Goal: Check status: Check status

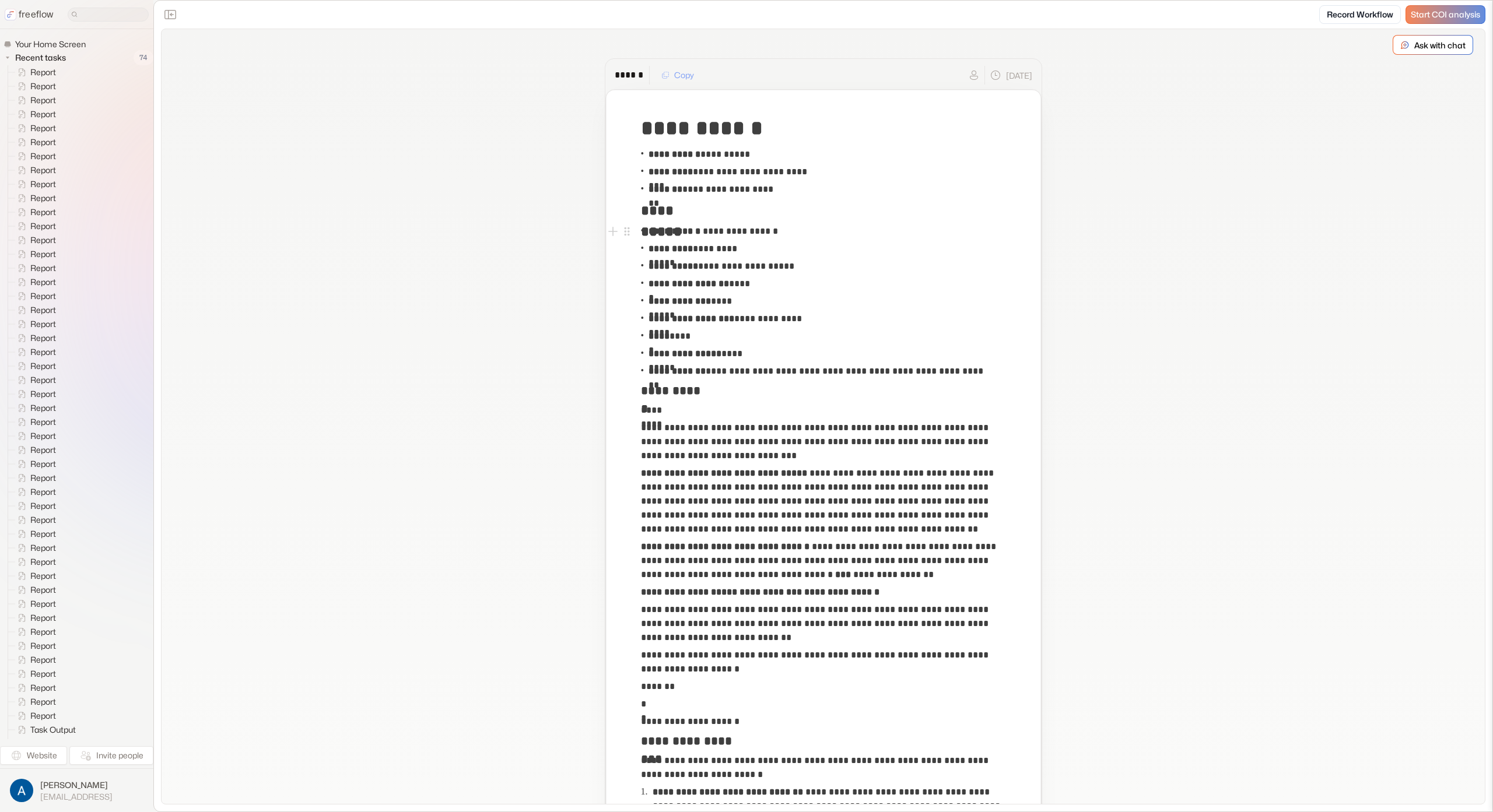
drag, startPoint x: 288, startPoint y: 182, endPoint x: 301, endPoint y: 184, distance: 13.2
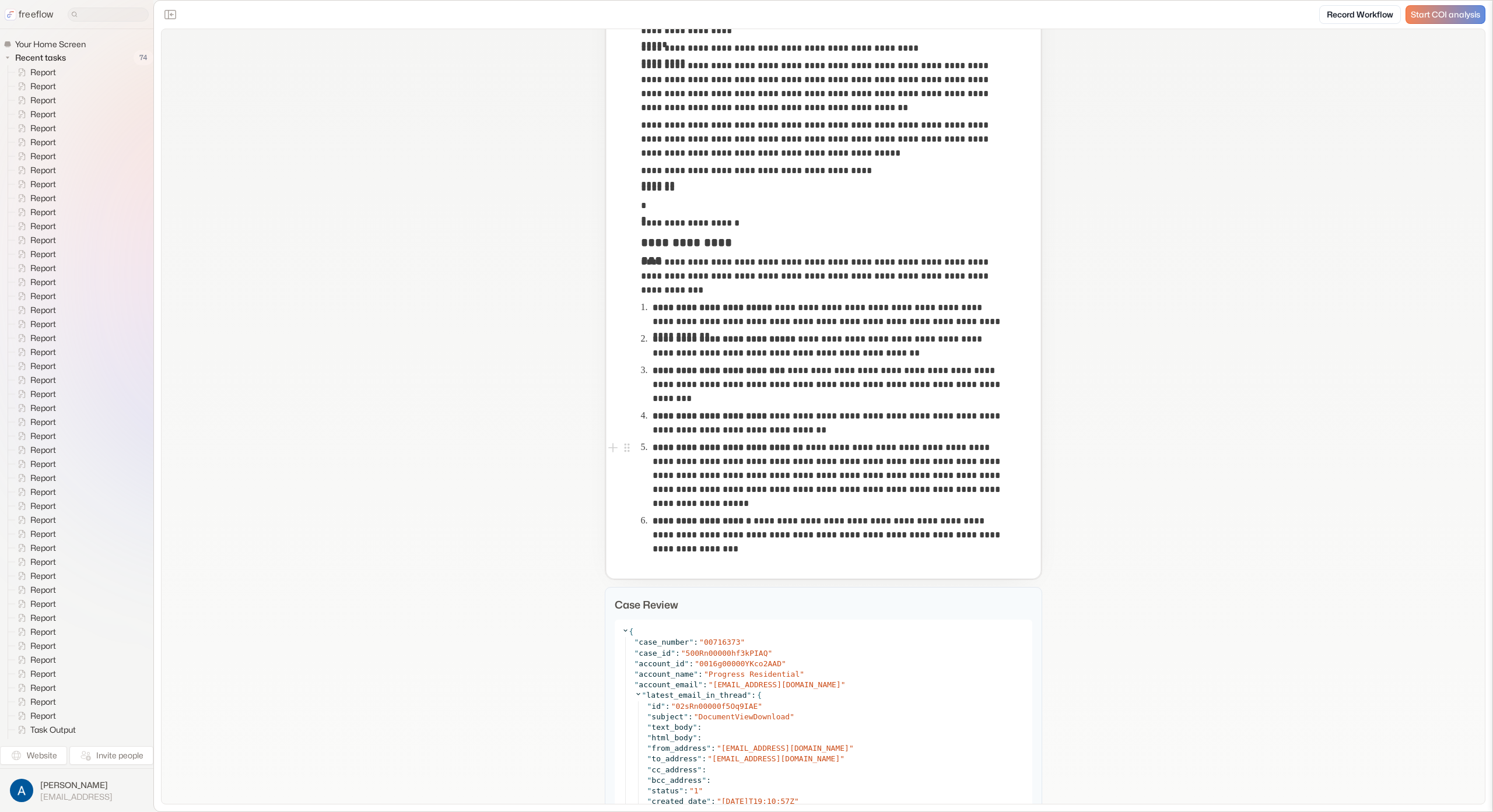
scroll to position [399, 0]
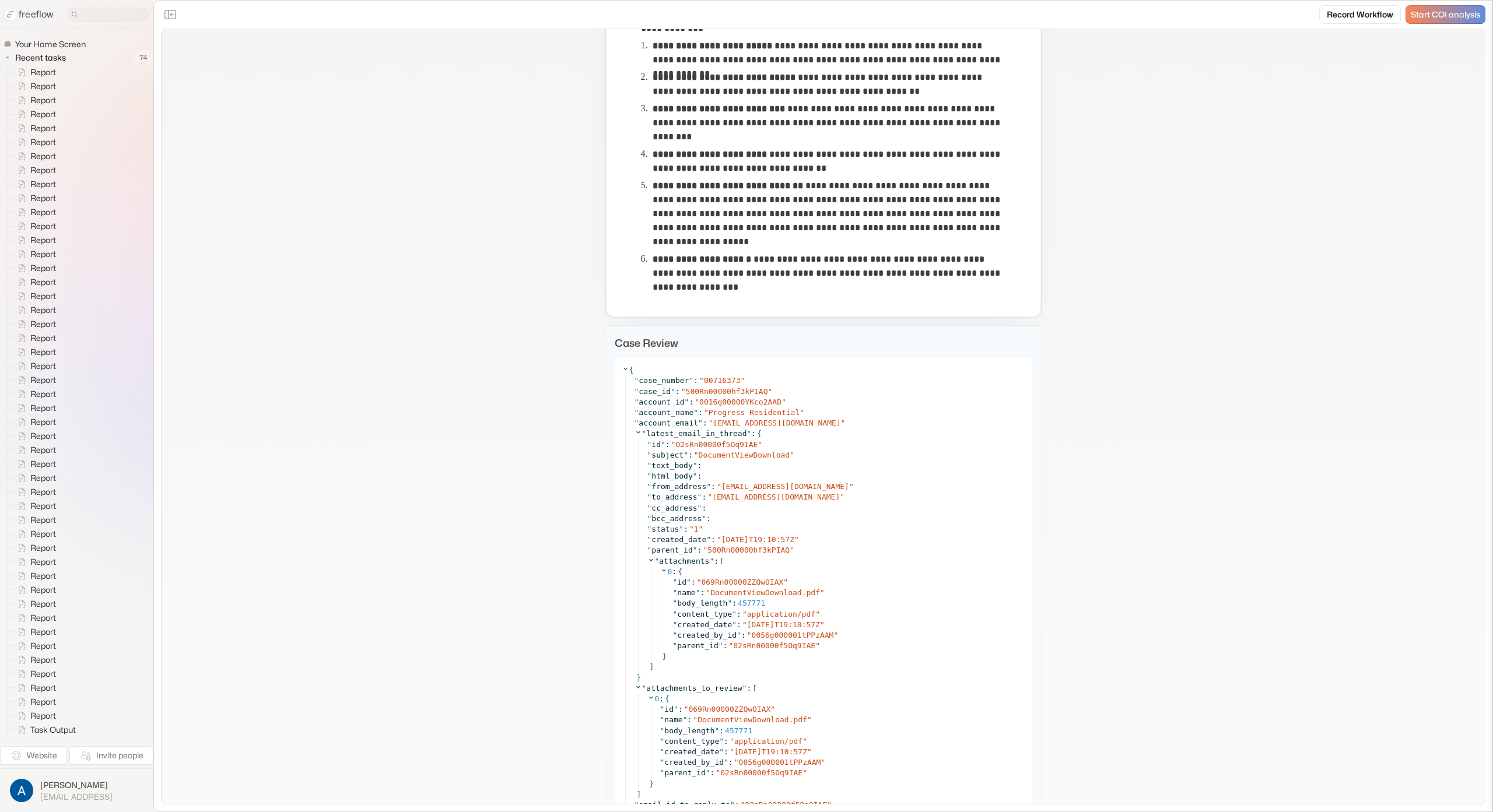
scroll to position [961, 0]
